Goal: Task Accomplishment & Management: Manage account settings

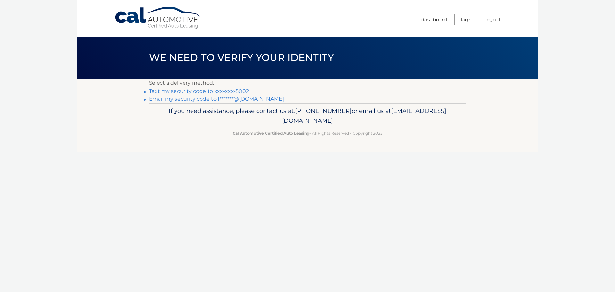
click at [204, 91] on link "Text my security code to xxx-xxx-5002" at bounding box center [199, 91] width 100 height 6
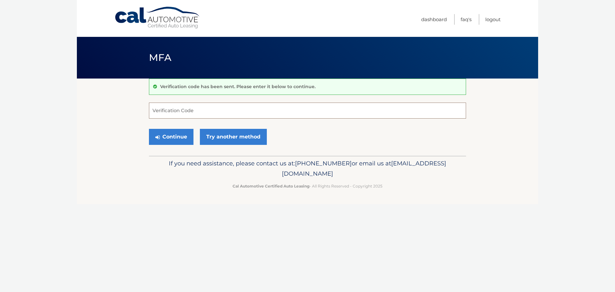
click at [183, 111] on input "Verification Code" at bounding box center [307, 111] width 317 height 16
type input "873028"
click at [173, 140] on button "Continue" at bounding box center [171, 137] width 45 height 16
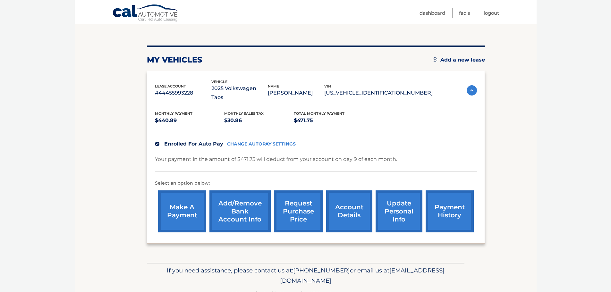
scroll to position [64, 0]
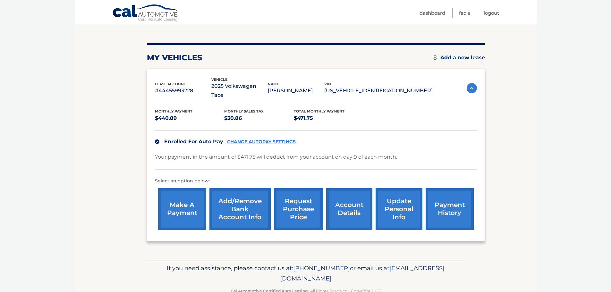
click at [256, 210] on link "Add/Remove bank account info" at bounding box center [239, 209] width 61 height 42
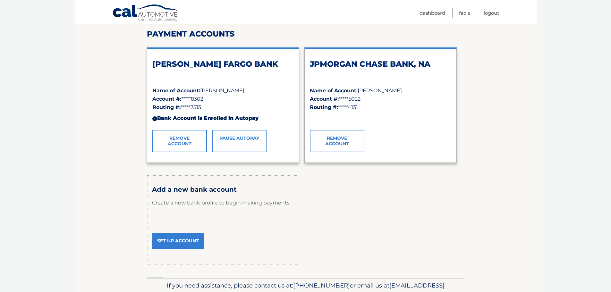
scroll to position [115, 0]
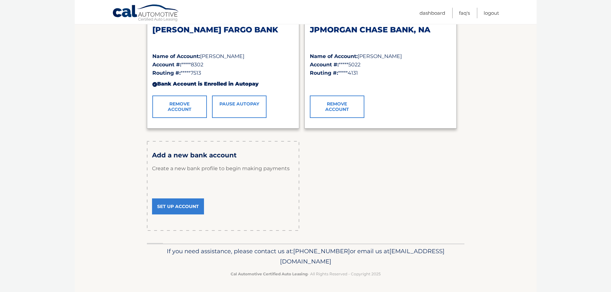
click at [191, 208] on link "Set Up Account" at bounding box center [178, 206] width 52 height 16
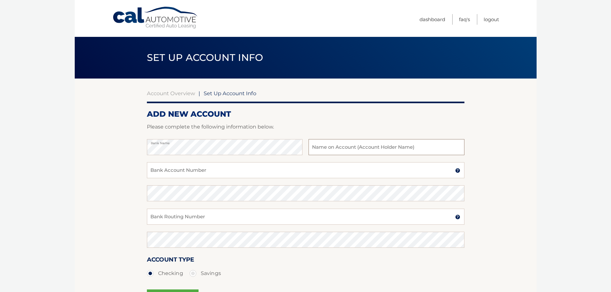
click at [347, 145] on input "text" at bounding box center [385, 147] width 155 height 16
type input "Jose Lopez"
click at [196, 170] on input "Bank Account Number" at bounding box center [305, 170] width 317 height 16
type input "3873795022"
click at [207, 222] on input "Bank Routing Number" at bounding box center [305, 217] width 317 height 16
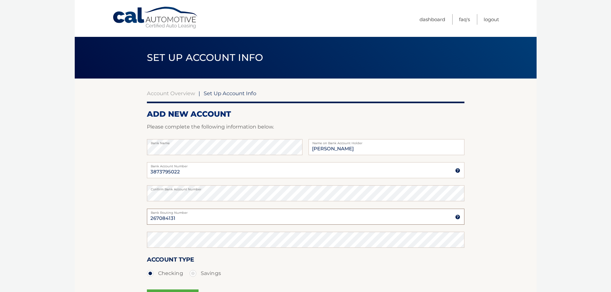
type input "267084131"
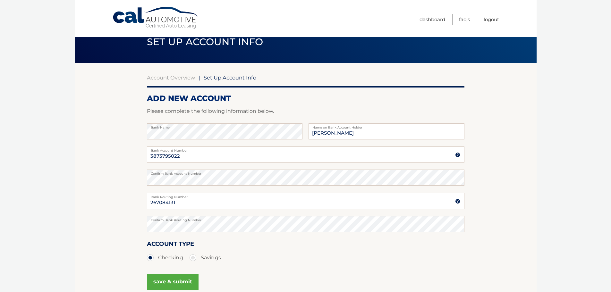
scroll to position [48, 0]
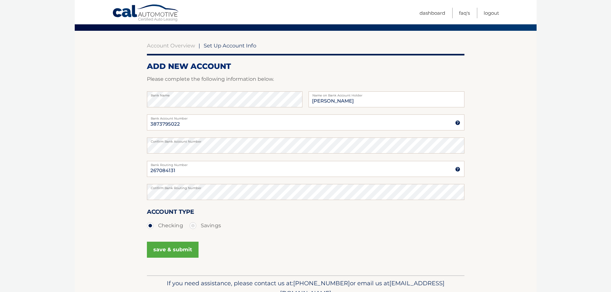
click at [165, 250] on button "save & submit" at bounding box center [173, 250] width 52 height 16
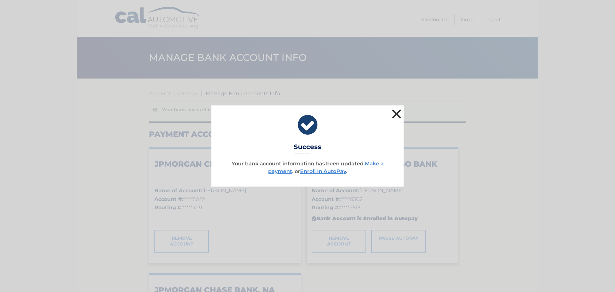
click at [400, 113] on button "×" at bounding box center [396, 113] width 13 height 13
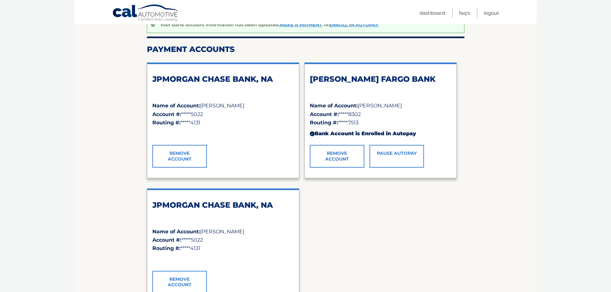
scroll to position [64, 0]
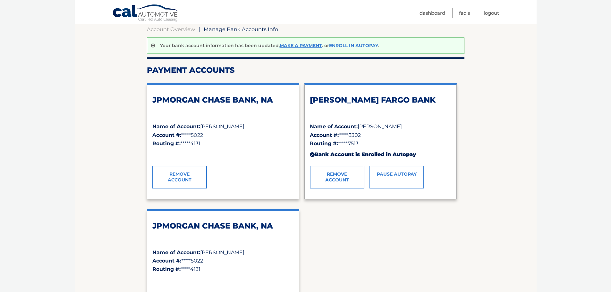
click at [357, 47] on link "Enroll In AutoPay" at bounding box center [353, 46] width 49 height 6
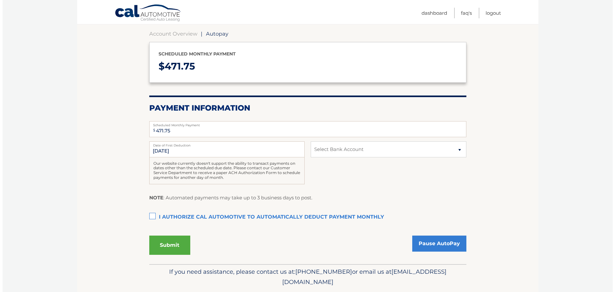
scroll to position [64, 0]
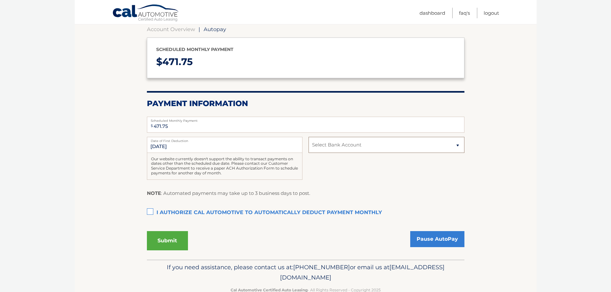
click at [327, 149] on select "Select Bank Account Checking JPMORGAN CHASE BANK, NA *****5022 Checking [PERSON…" at bounding box center [385, 145] width 155 height 16
select select "MDQ1NjRmMzItYmYzNC00ZGVjLWE3NjItMDg5ODVjMjQ3NzAy"
click at [308, 137] on select "Select Bank Account Checking JPMORGAN CHASE BANK, NA *****5022 Checking [PERSON…" at bounding box center [385, 145] width 155 height 16
click at [149, 211] on label "I authorize cal automotive to automatically deduct payment monthly This checkbo…" at bounding box center [305, 212] width 317 height 13
click at [0, 0] on input "I authorize cal automotive to automatically deduct payment monthly This checkbo…" at bounding box center [0, 0] width 0 height 0
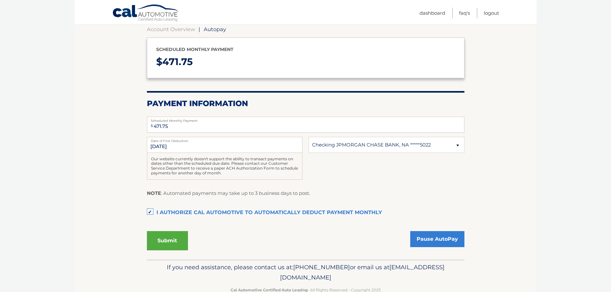
click at [176, 242] on button "Submit" at bounding box center [167, 240] width 41 height 19
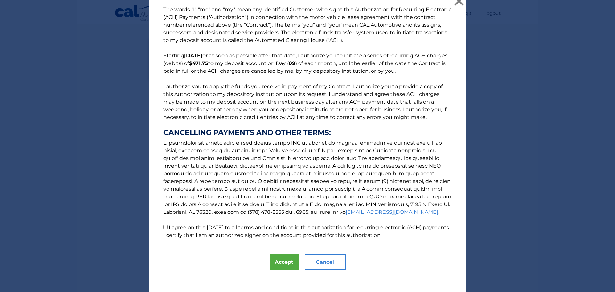
scroll to position [11, 0]
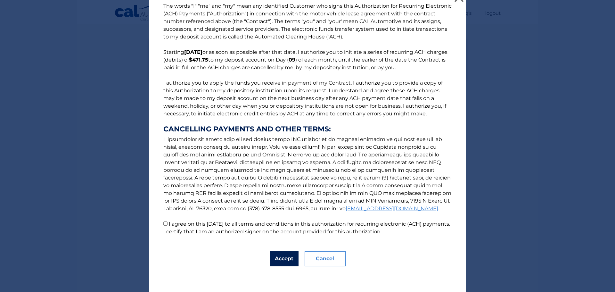
click at [275, 254] on button "Accept" at bounding box center [284, 258] width 29 height 15
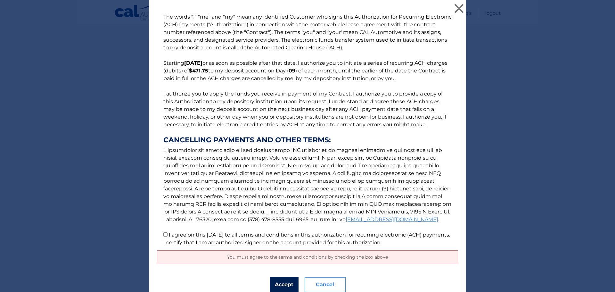
scroll to position [26, 0]
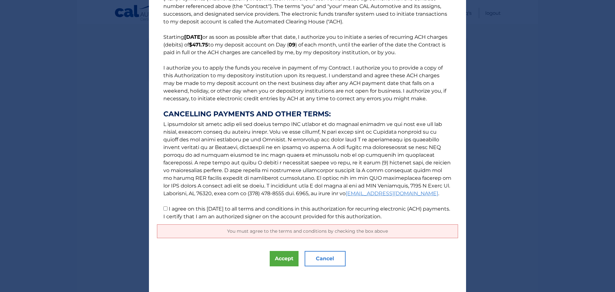
click at [166, 208] on p "The words "I" "me" and "my" mean any identified Customer who signs this Authori…" at bounding box center [307, 103] width 301 height 233
click at [163, 209] on input "I agree on this 09/18/2025 to all terms and conditions in this authorization fo…" at bounding box center [165, 208] width 4 height 4
checkbox input "true"
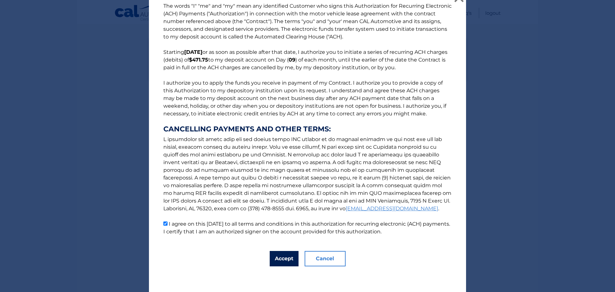
click at [286, 258] on button "Accept" at bounding box center [284, 258] width 29 height 15
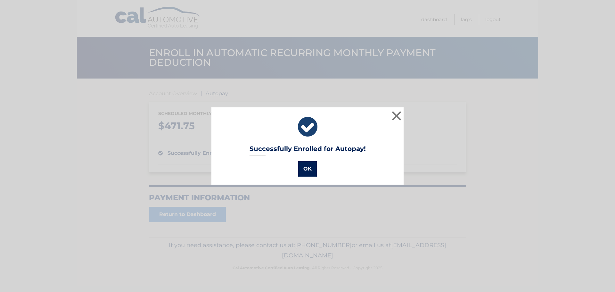
click at [308, 170] on button "OK" at bounding box center [307, 168] width 19 height 15
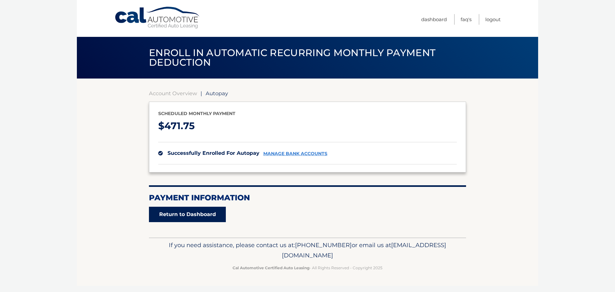
click at [201, 211] on link "Return to Dashboard" at bounding box center [187, 214] width 77 height 15
